Goal: Task Accomplishment & Management: Complete application form

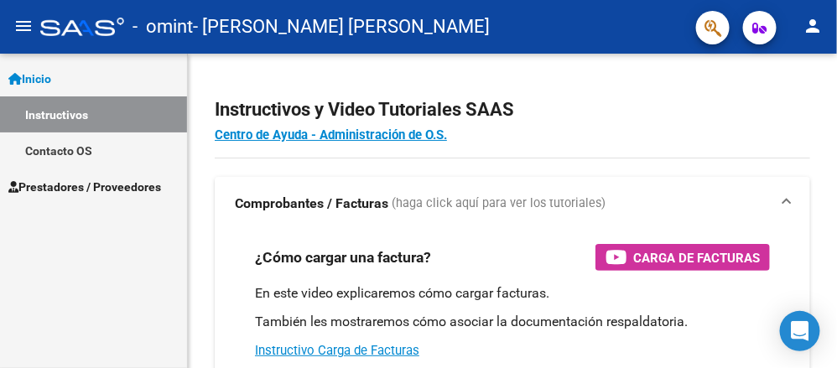
click at [79, 77] on link "Inicio" at bounding box center [93, 78] width 187 height 36
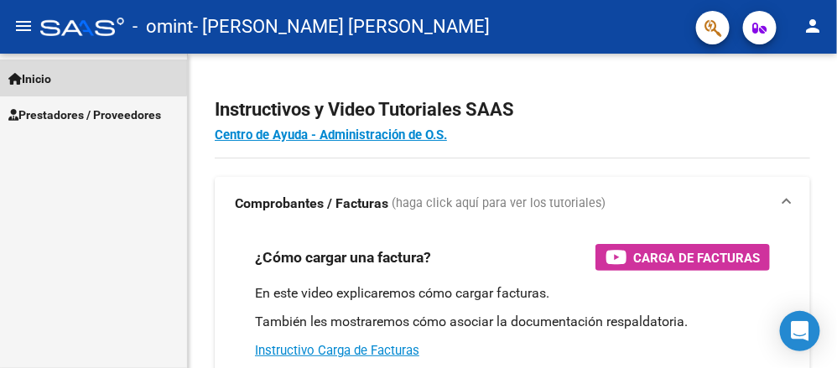
click at [79, 77] on link "Inicio" at bounding box center [93, 78] width 187 height 36
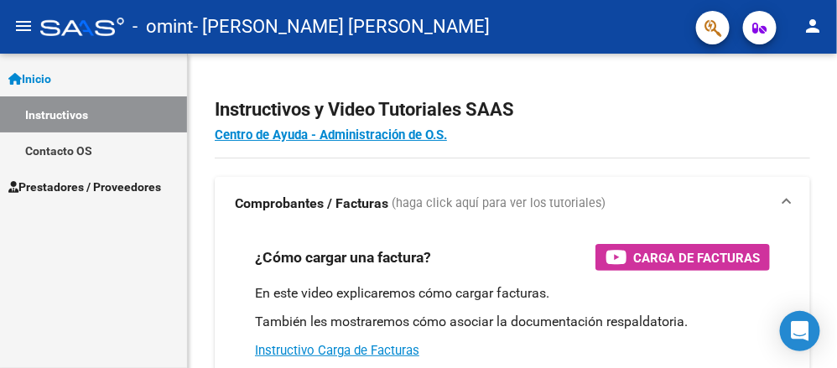
click at [70, 190] on span "Prestadores / Proveedores" at bounding box center [84, 187] width 153 height 18
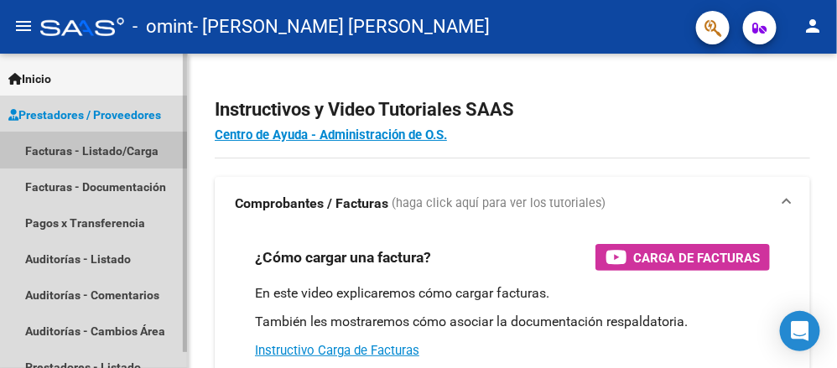
click at [86, 148] on link "Facturas - Listado/Carga" at bounding box center [93, 150] width 187 height 36
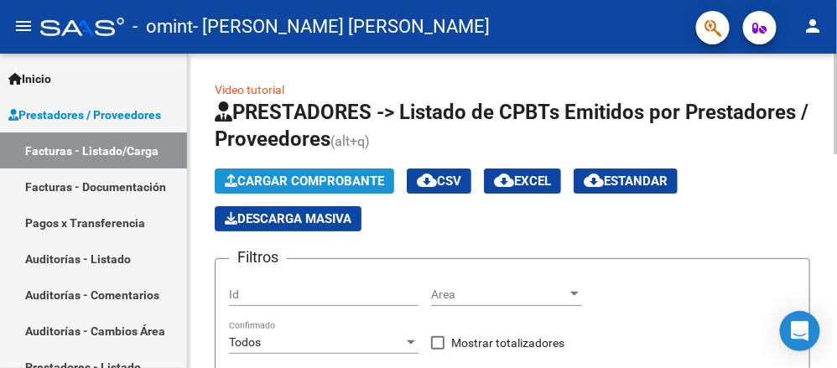
click at [341, 178] on span "Cargar Comprobante" at bounding box center [304, 181] width 159 height 15
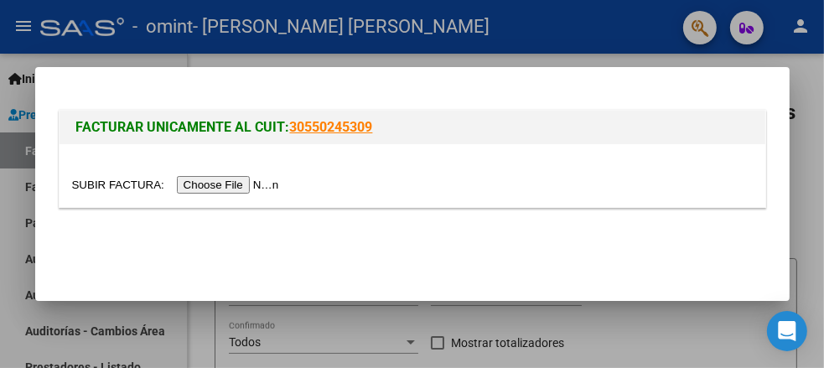
click at [210, 184] on input "file" at bounding box center [178, 185] width 212 height 18
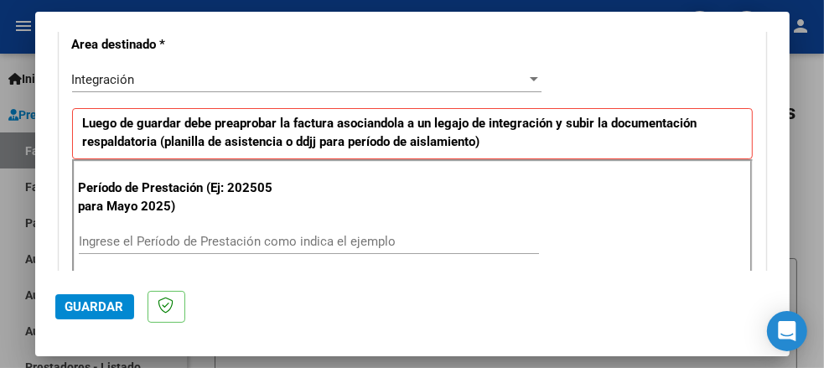
scroll to position [419, 0]
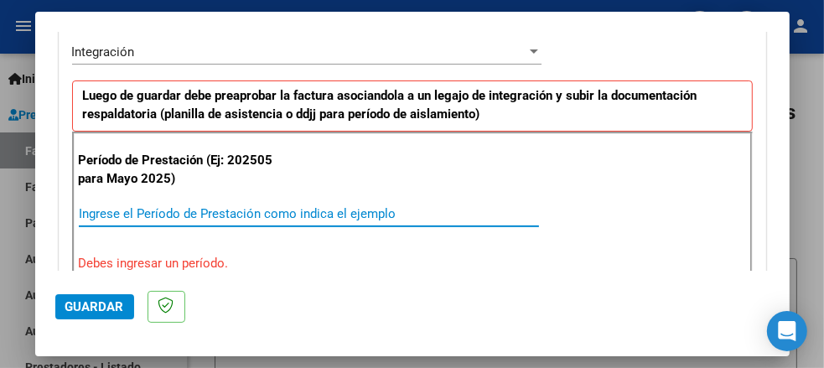
click at [122, 213] on input "Ingrese el Período de Prestación como indica el ejemplo" at bounding box center [309, 213] width 460 height 15
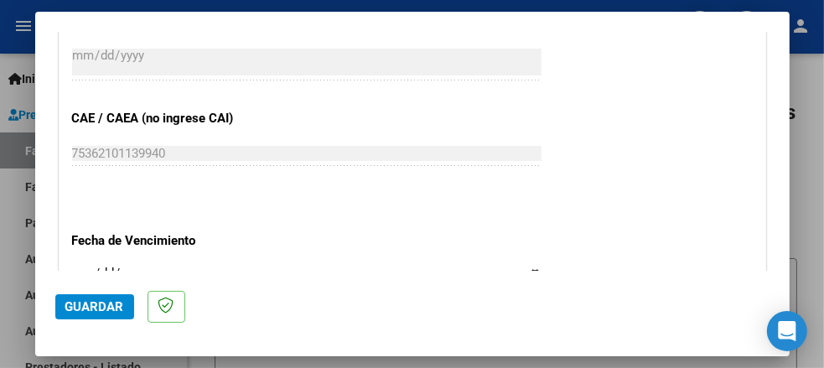
scroll to position [1090, 0]
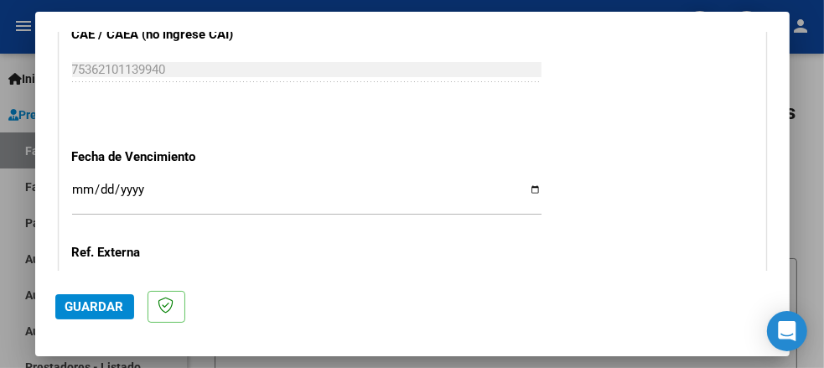
type input "202508"
click at [528, 184] on input "Ingresar la fecha" at bounding box center [306, 196] width 469 height 27
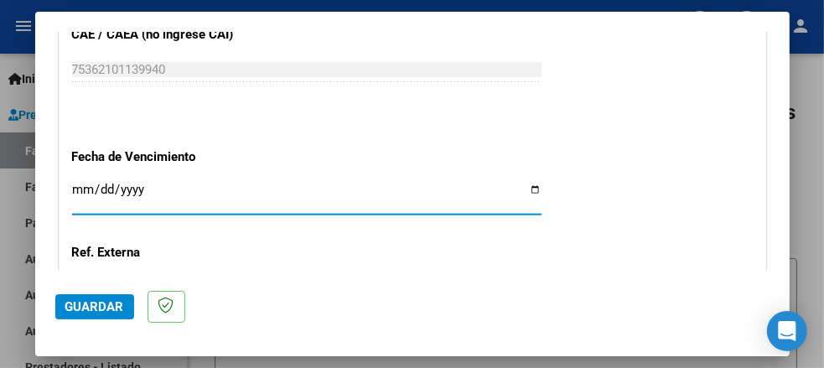
type input "[DATE]"
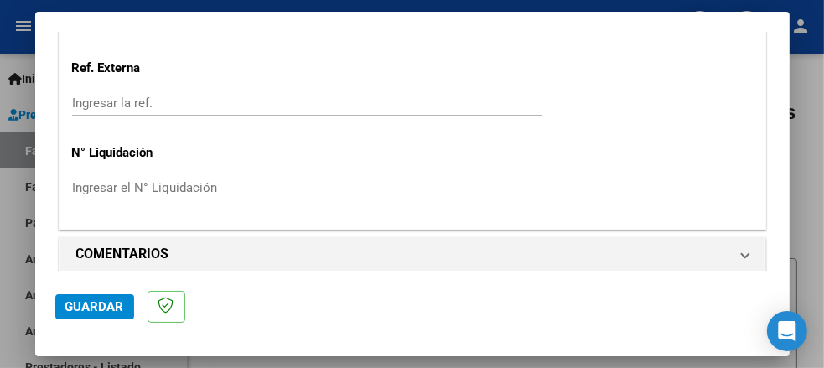
scroll to position [1283, 0]
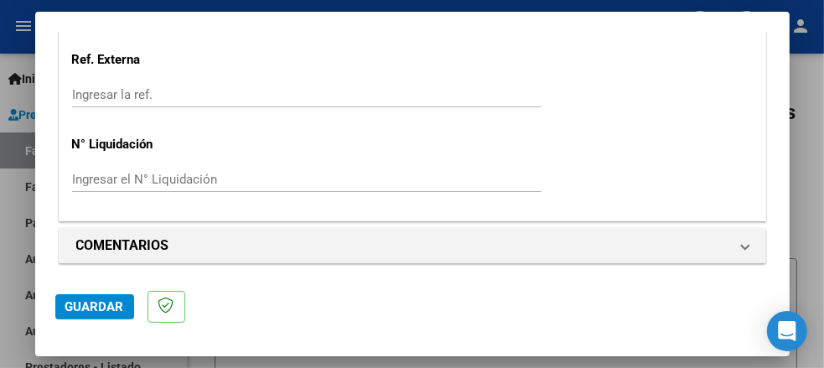
click at [97, 304] on span "Guardar" at bounding box center [94, 306] width 59 height 15
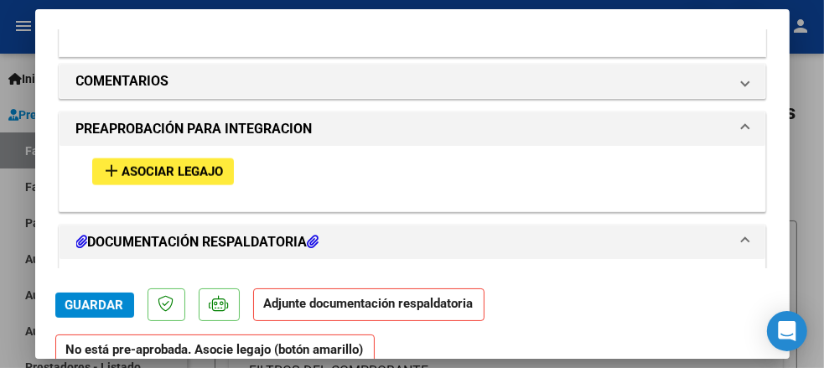
scroll to position [1593, 0]
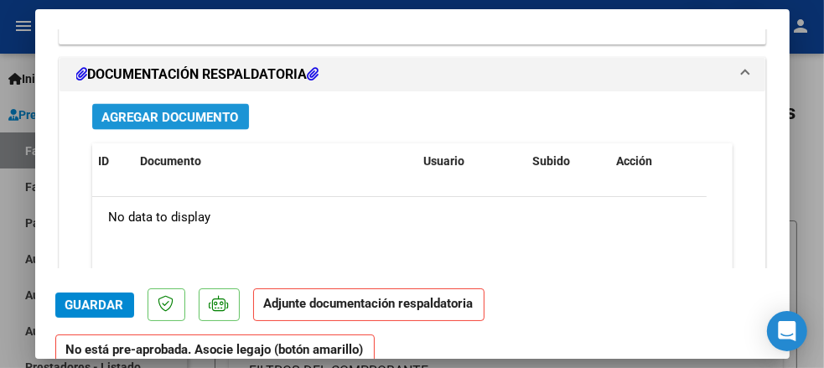
click at [160, 113] on span "Agregar Documento" at bounding box center [170, 117] width 137 height 15
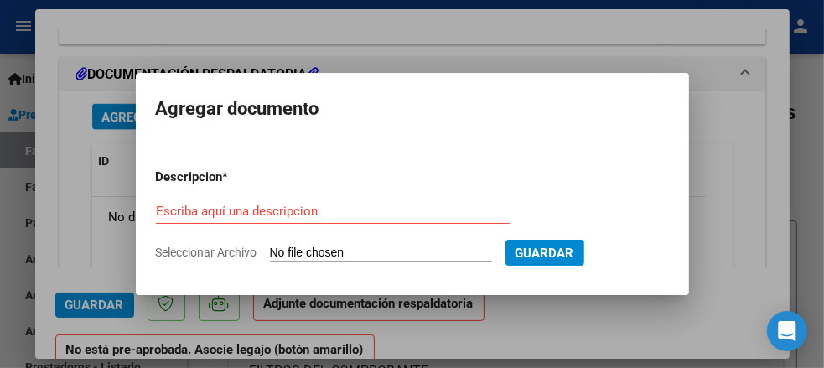
click at [308, 254] on input "Seleccionar Archivo" at bounding box center [381, 254] width 222 height 16
type input "C:\fakepath\[PERSON_NAME] L AGOSTO25.pdf"
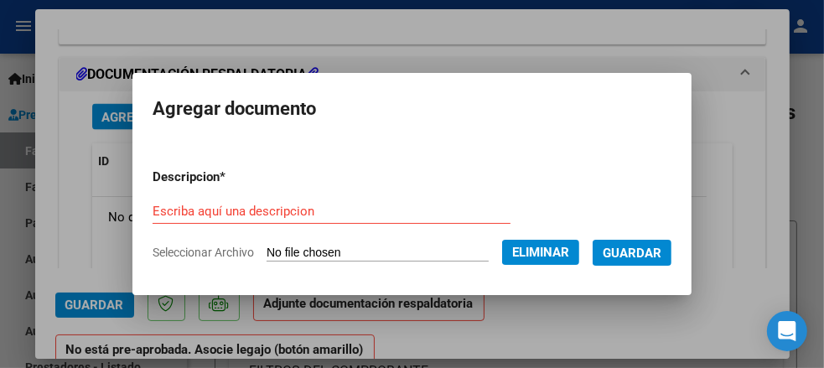
click at [650, 246] on span "Guardar" at bounding box center [632, 253] width 59 height 15
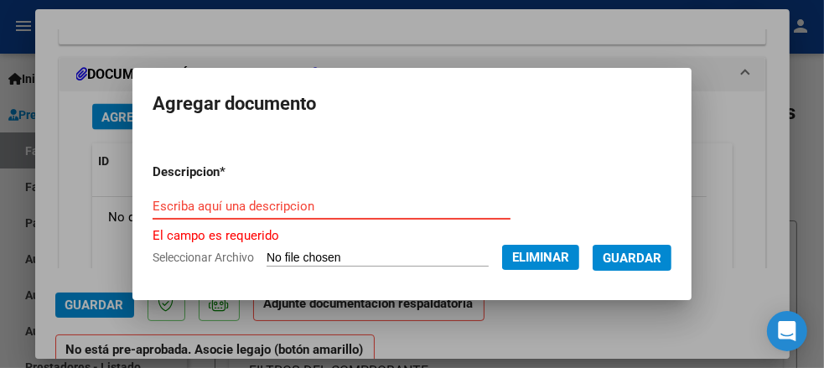
click at [193, 206] on input "Escriba aquí una descripcion" at bounding box center [332, 206] width 358 height 15
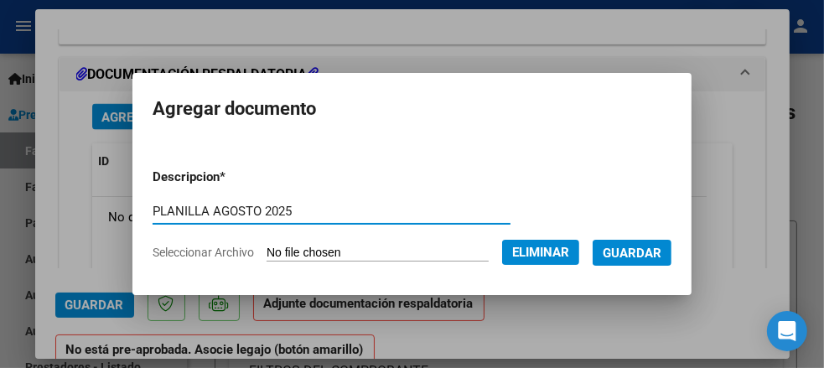
type input "PLANILLA AGOSTO 2025"
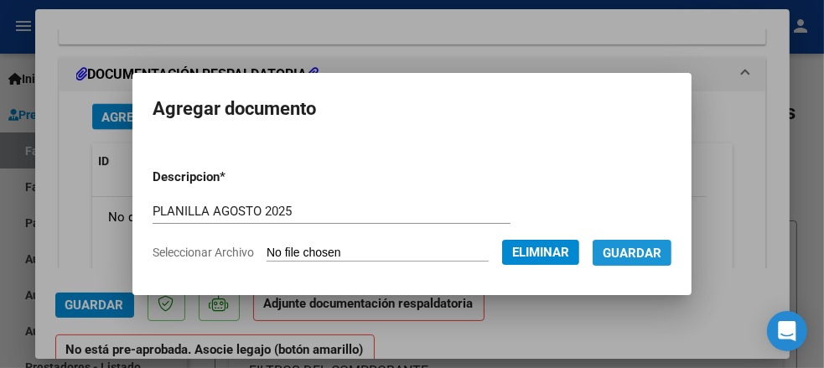
click at [636, 250] on span "Guardar" at bounding box center [632, 253] width 59 height 15
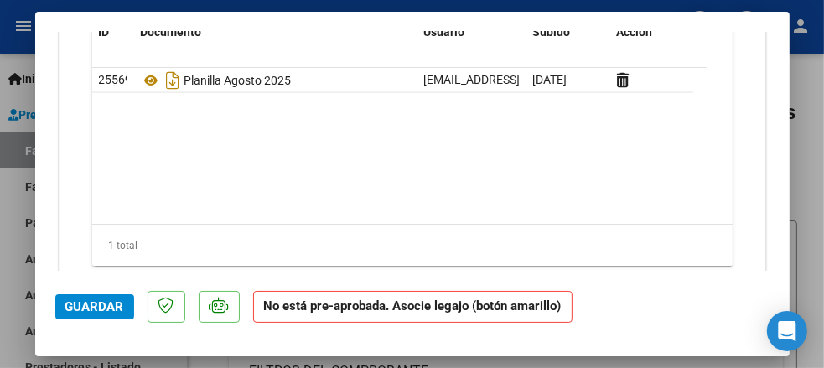
scroll to position [1767, 0]
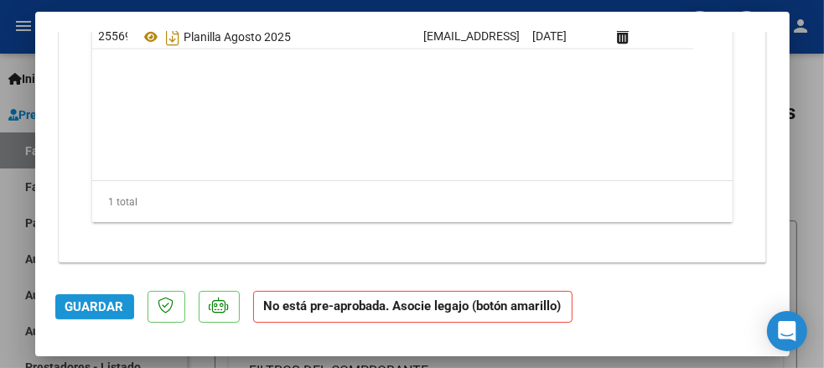
click at [76, 303] on span "Guardar" at bounding box center [94, 306] width 59 height 15
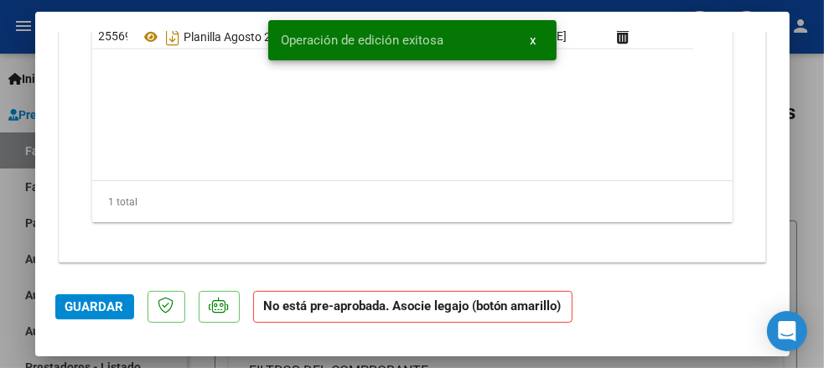
scroll to position [1516, 0]
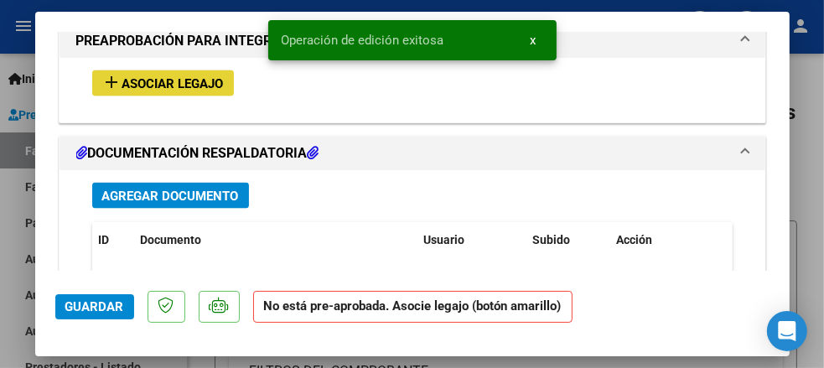
click at [153, 77] on span "Asociar Legajo" at bounding box center [172, 83] width 101 height 15
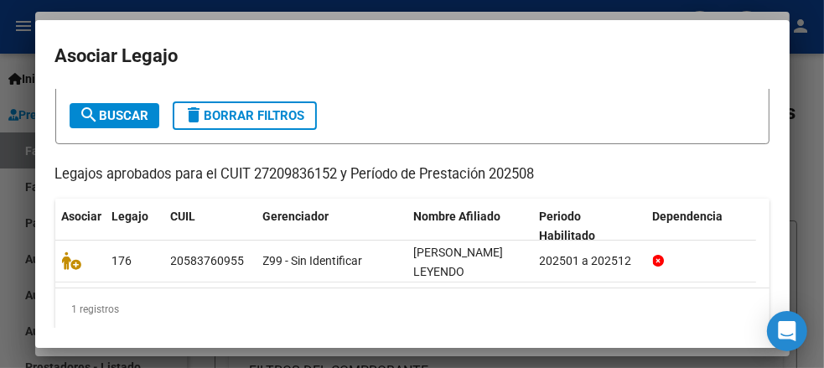
scroll to position [111, 0]
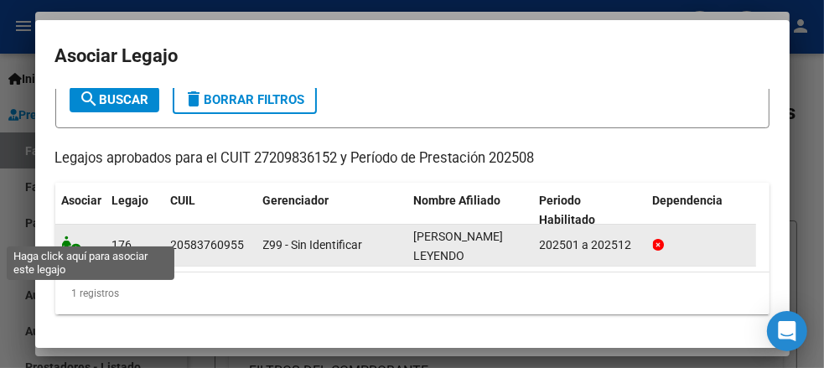
click at [74, 236] on icon at bounding box center [72, 245] width 20 height 18
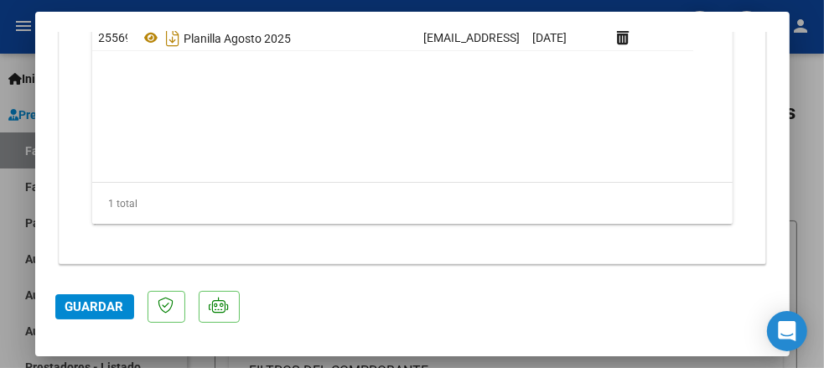
scroll to position [1943, 0]
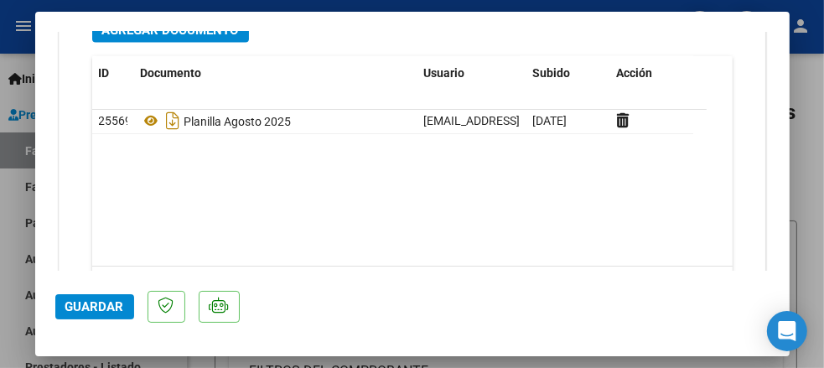
click at [77, 308] on span "Guardar" at bounding box center [94, 306] width 59 height 15
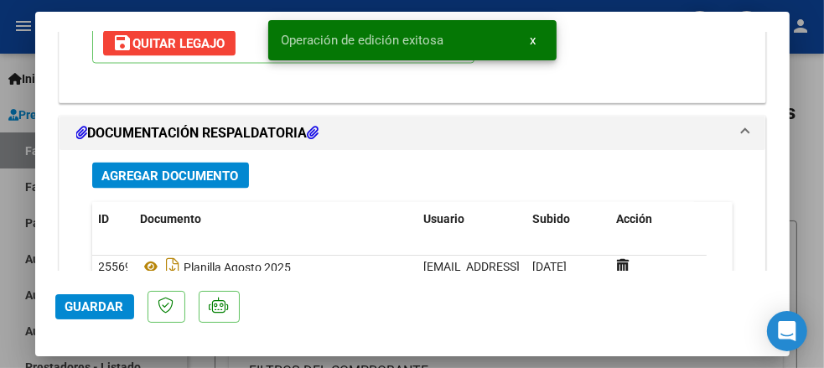
scroll to position [1356, 0]
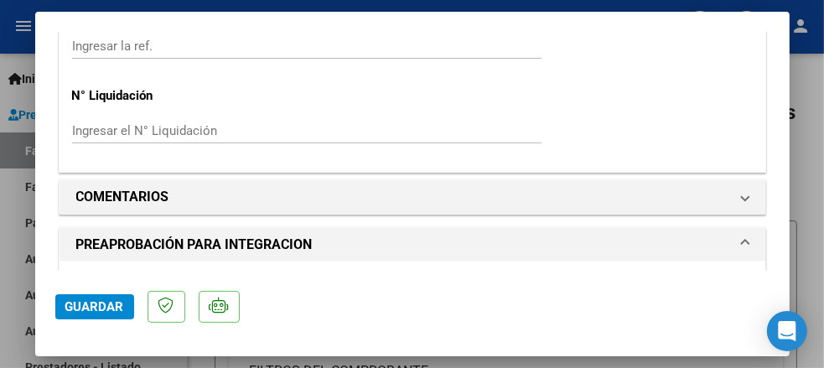
click at [814, 96] on div at bounding box center [412, 184] width 824 height 368
type input "$ 0,00"
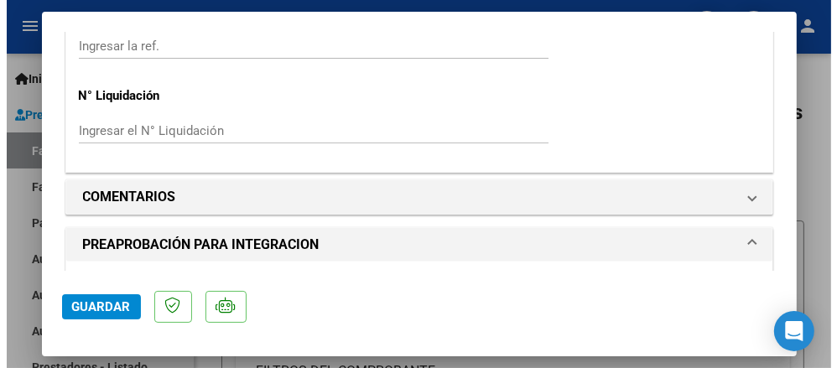
scroll to position [0, 0]
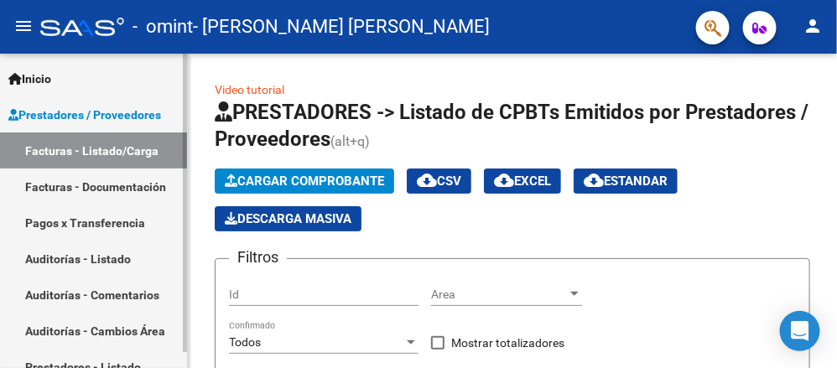
click at [73, 185] on link "Facturas - Documentación" at bounding box center [93, 186] width 187 height 36
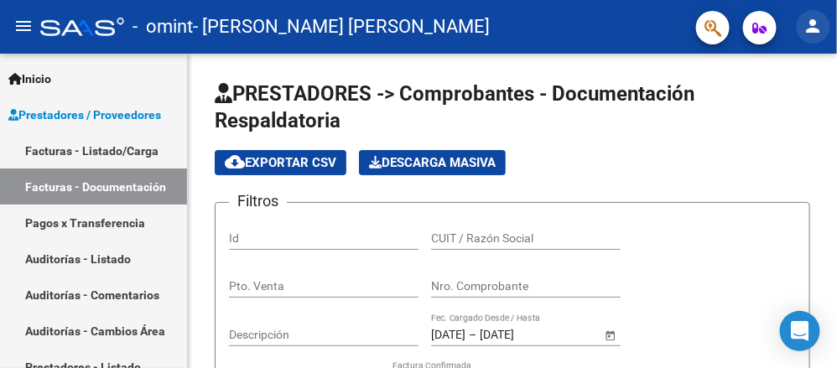
click at [815, 25] on mat-icon "person" at bounding box center [813, 26] width 20 height 20
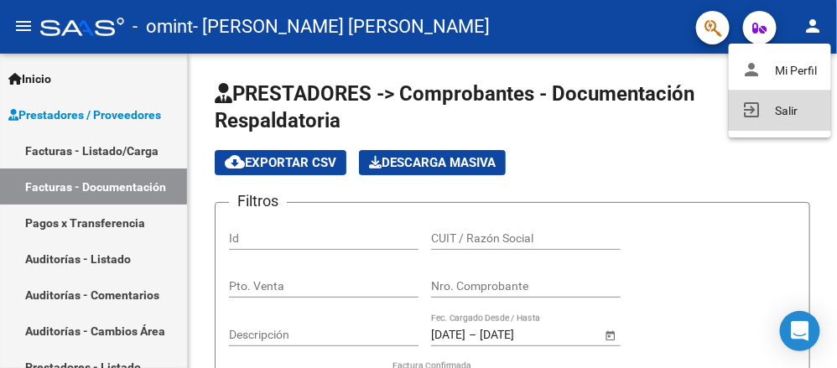
click at [775, 110] on button "exit_to_app Salir" at bounding box center [779, 111] width 102 height 40
